Goal: Task Accomplishment & Management: Manage account settings

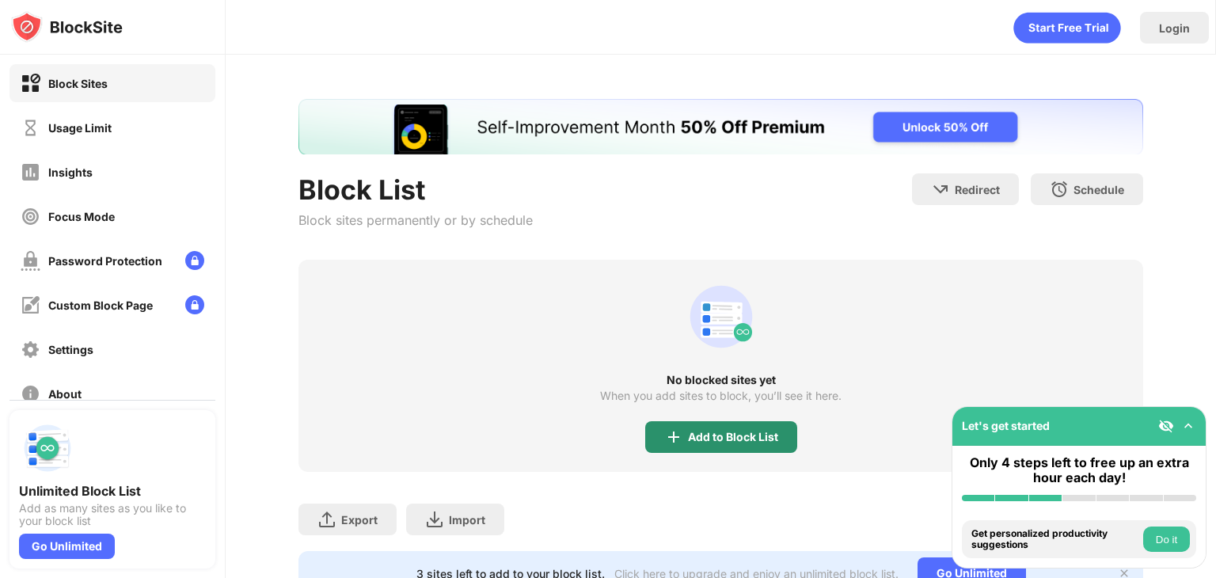
click at [721, 435] on div "Add to Block List" at bounding box center [733, 437] width 90 height 13
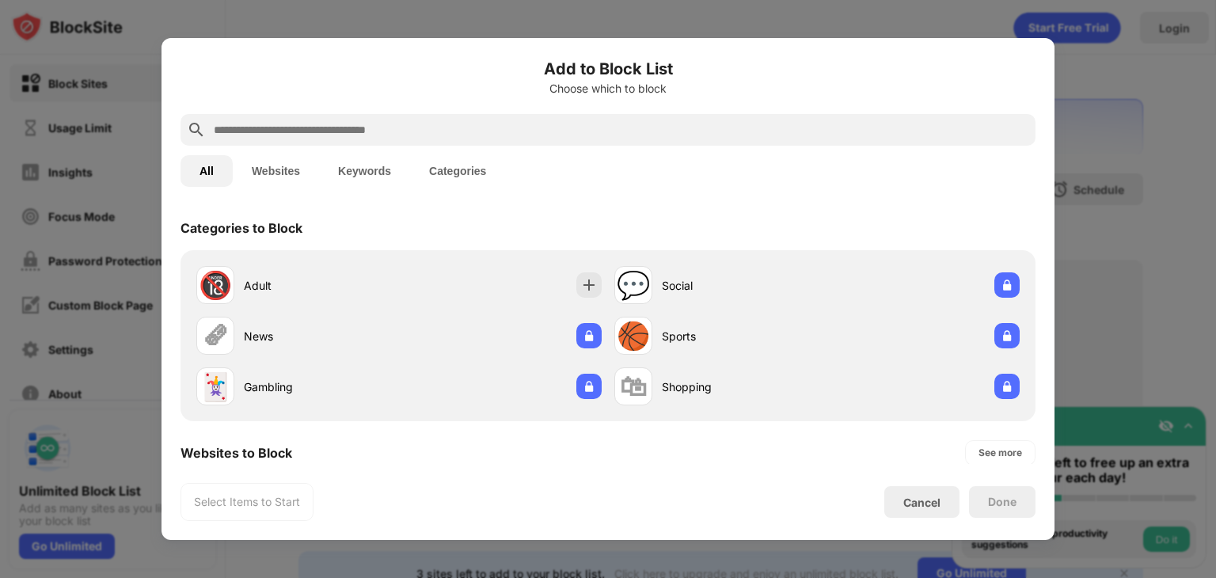
click at [307, 163] on button "Websites" at bounding box center [276, 171] width 86 height 32
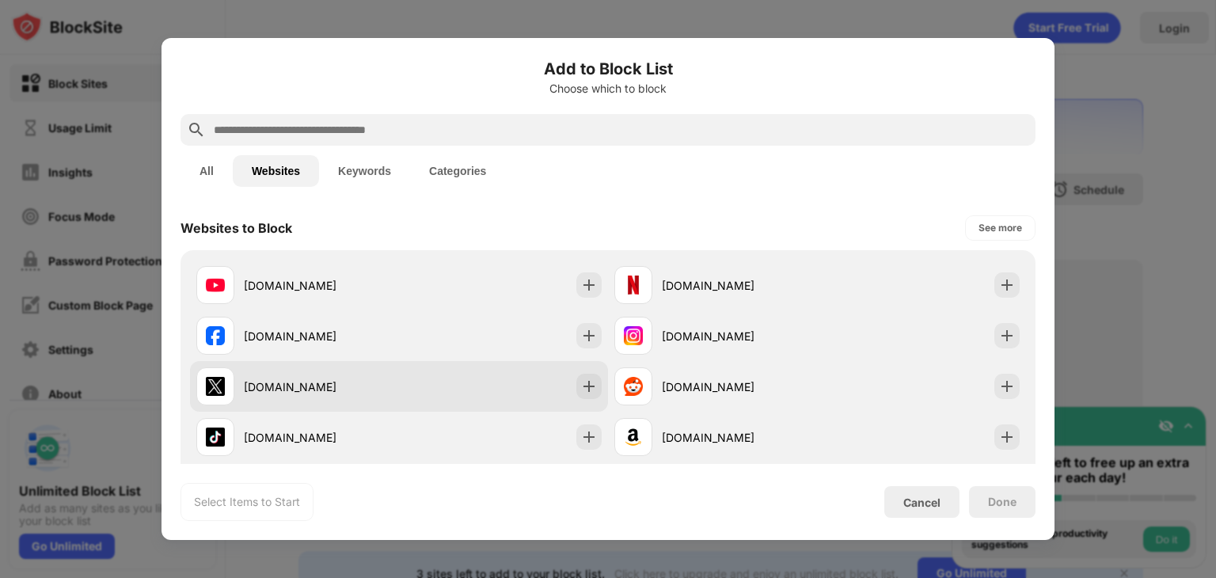
click at [471, 386] on div "[DOMAIN_NAME]" at bounding box center [399, 386] width 418 height 51
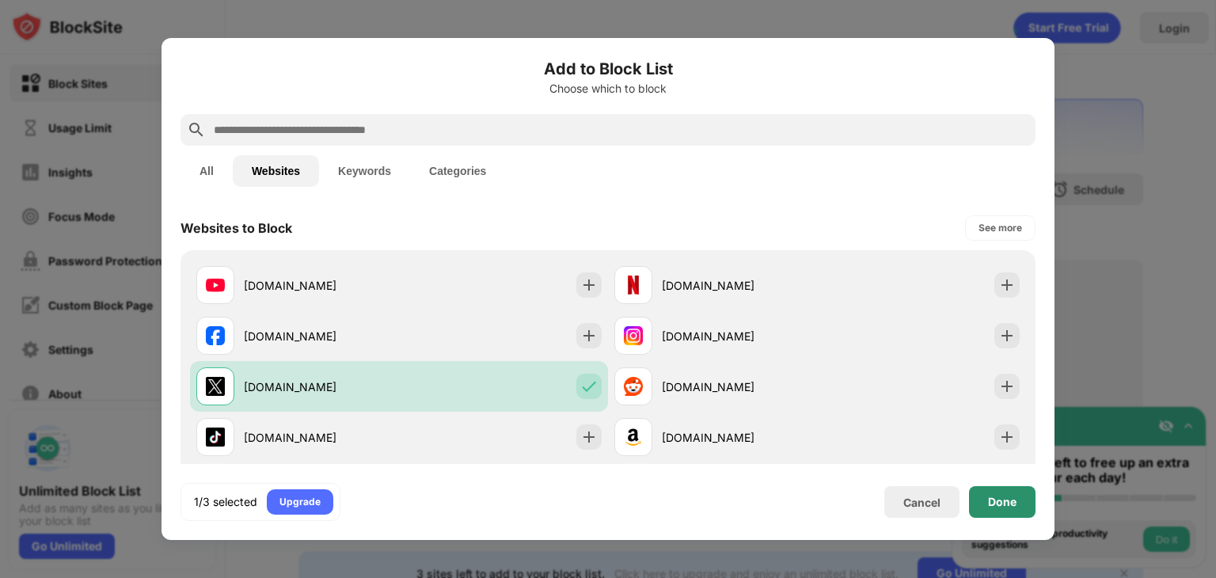
click at [998, 498] on div "Done" at bounding box center [1002, 502] width 28 height 13
